Goal: Task Accomplishment & Management: Use online tool/utility

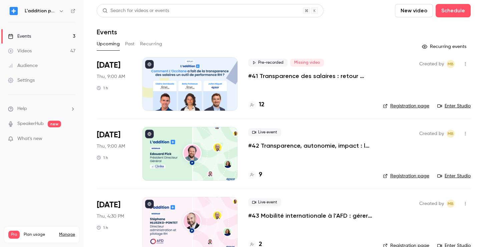
click at [283, 76] on p "#41 Transparence des salaires : retour d'expérience de L'Occitane" at bounding box center [310, 76] width 124 height 8
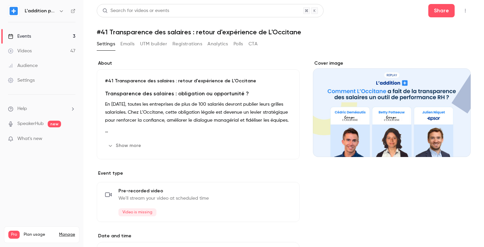
click at [157, 44] on button "UTM builder" at bounding box center [153, 44] width 27 height 11
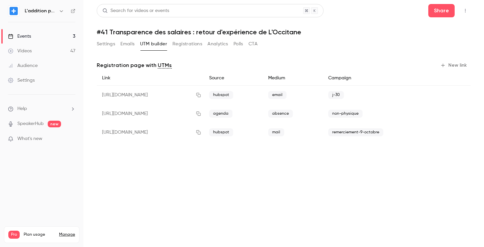
click at [443, 65] on icon "button" at bounding box center [442, 65] width 5 height 5
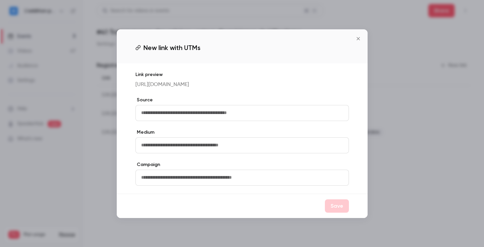
click at [270, 116] on input "text" at bounding box center [241, 113] width 213 height 16
type input "*********"
click at [205, 149] on input "text" at bounding box center [241, 145] width 213 height 16
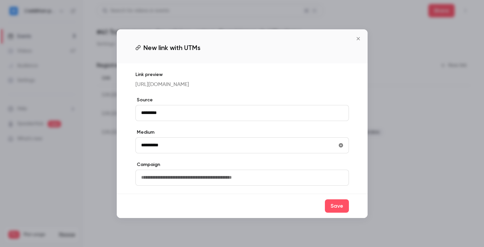
type input "**********"
click at [356, 210] on div "Save" at bounding box center [242, 206] width 251 height 24
click at [343, 210] on button "Save" at bounding box center [337, 205] width 24 height 13
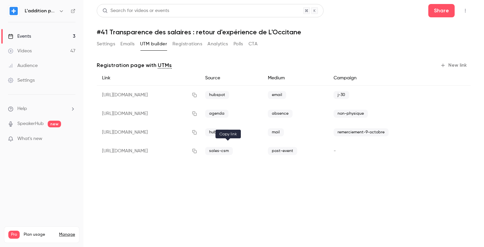
click at [200, 153] on button "button" at bounding box center [194, 151] width 11 height 11
click at [197, 151] on icon "button" at bounding box center [194, 151] width 5 height 5
